Goal: Navigation & Orientation: Find specific page/section

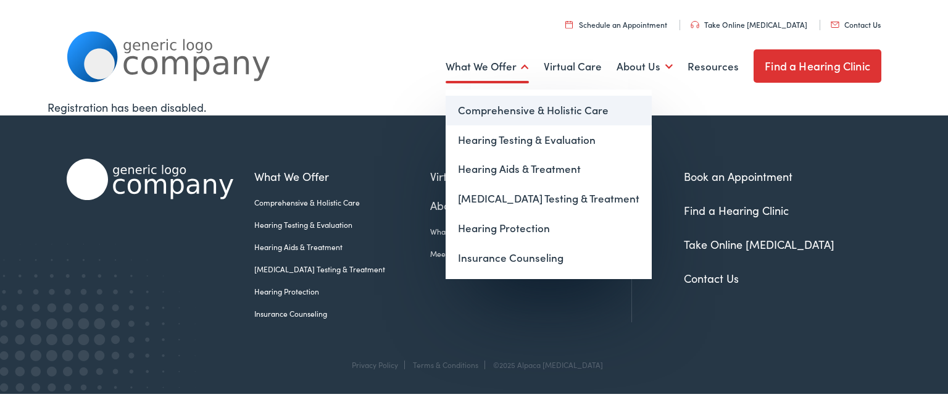
click at [547, 113] on link "Comprehensive & Holistic Care" at bounding box center [549, 111] width 206 height 30
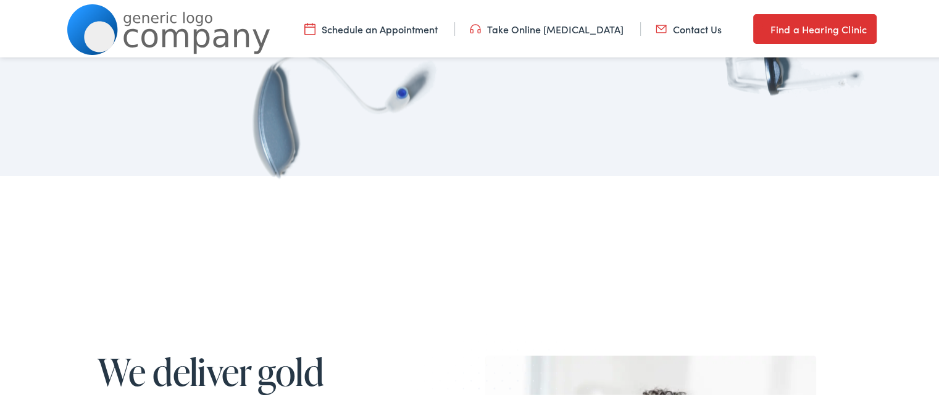
scroll to position [1049, 0]
